Goal: Task Accomplishment & Management: Use online tool/utility

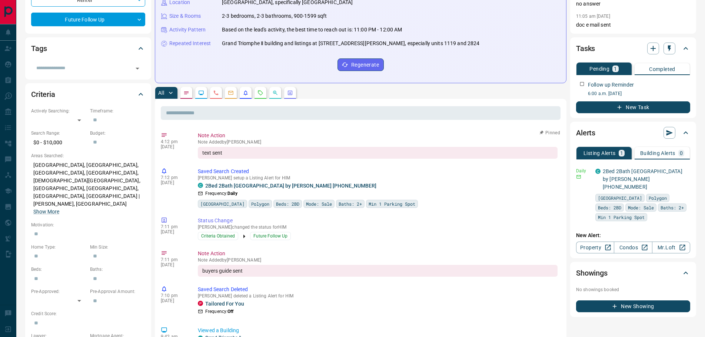
scroll to position [148, 0]
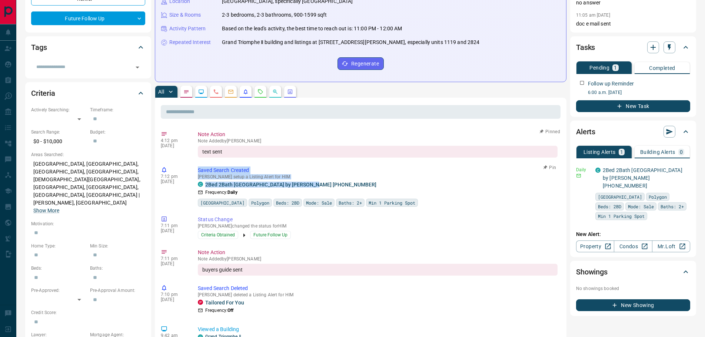
drag, startPoint x: 316, startPoint y: 184, endPoint x: 198, endPoint y: 167, distance: 119.8
click at [198, 167] on div "Saved Search Created [PERSON_NAME] setup a Listing Alert for HIM C 2Bed 2Bath […" at bounding box center [379, 187] width 363 height 40
copy div "Saved Search Created [PERSON_NAME] setup a Listing Alert for HIM C 2Bed 2Bath […"
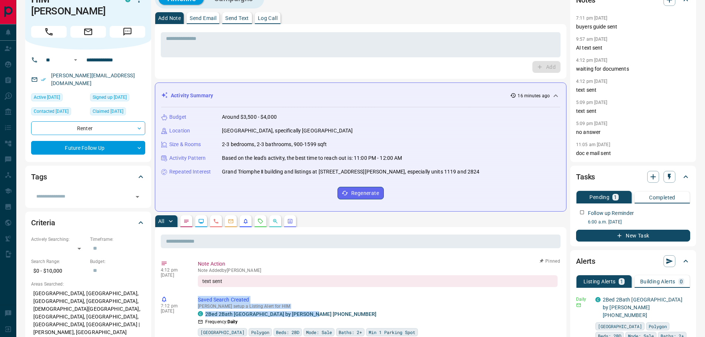
scroll to position [0, 0]
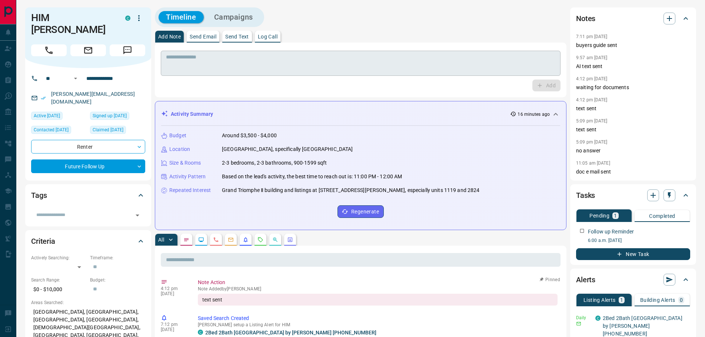
click at [216, 52] on div "* ​" at bounding box center [361, 63] width 400 height 25
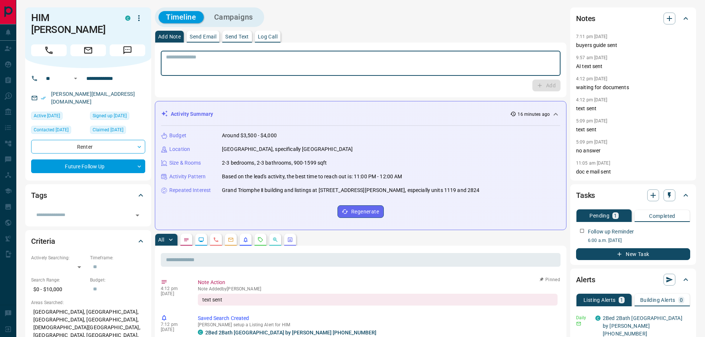
paste textarea "**********"
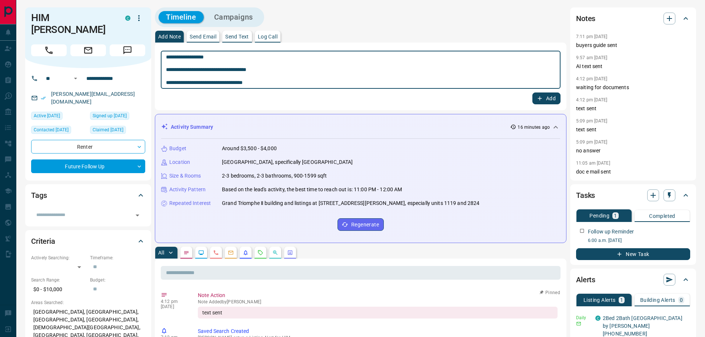
type textarea "**********"
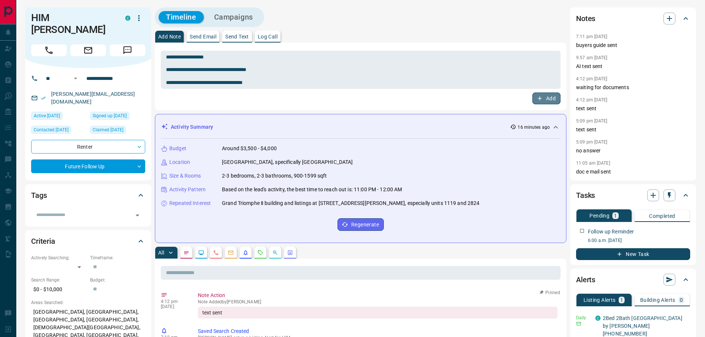
click at [534, 99] on button "Add" at bounding box center [546, 99] width 28 height 12
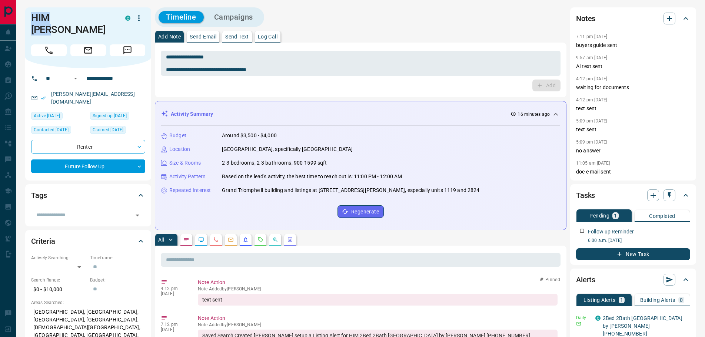
drag, startPoint x: 84, startPoint y: 17, endPoint x: 30, endPoint y: 10, distance: 54.5
click at [30, 10] on div "HIM Khan C" at bounding box center [88, 37] width 126 height 61
copy h1 "HIM [PERSON_NAME]"
